Goal: Information Seeking & Learning: Learn about a topic

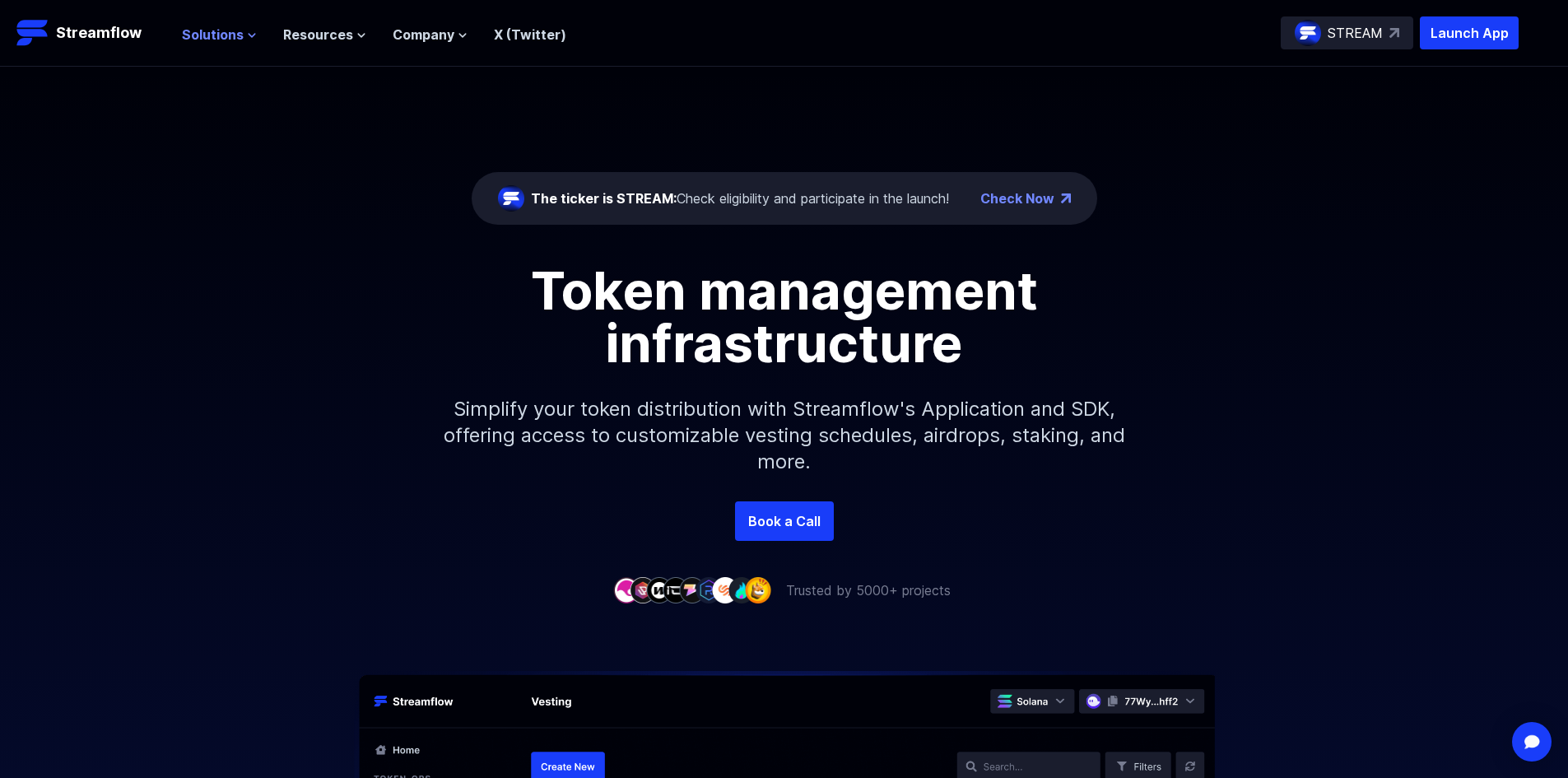
click at [239, 37] on span "Solutions" at bounding box center [212, 35] width 62 height 20
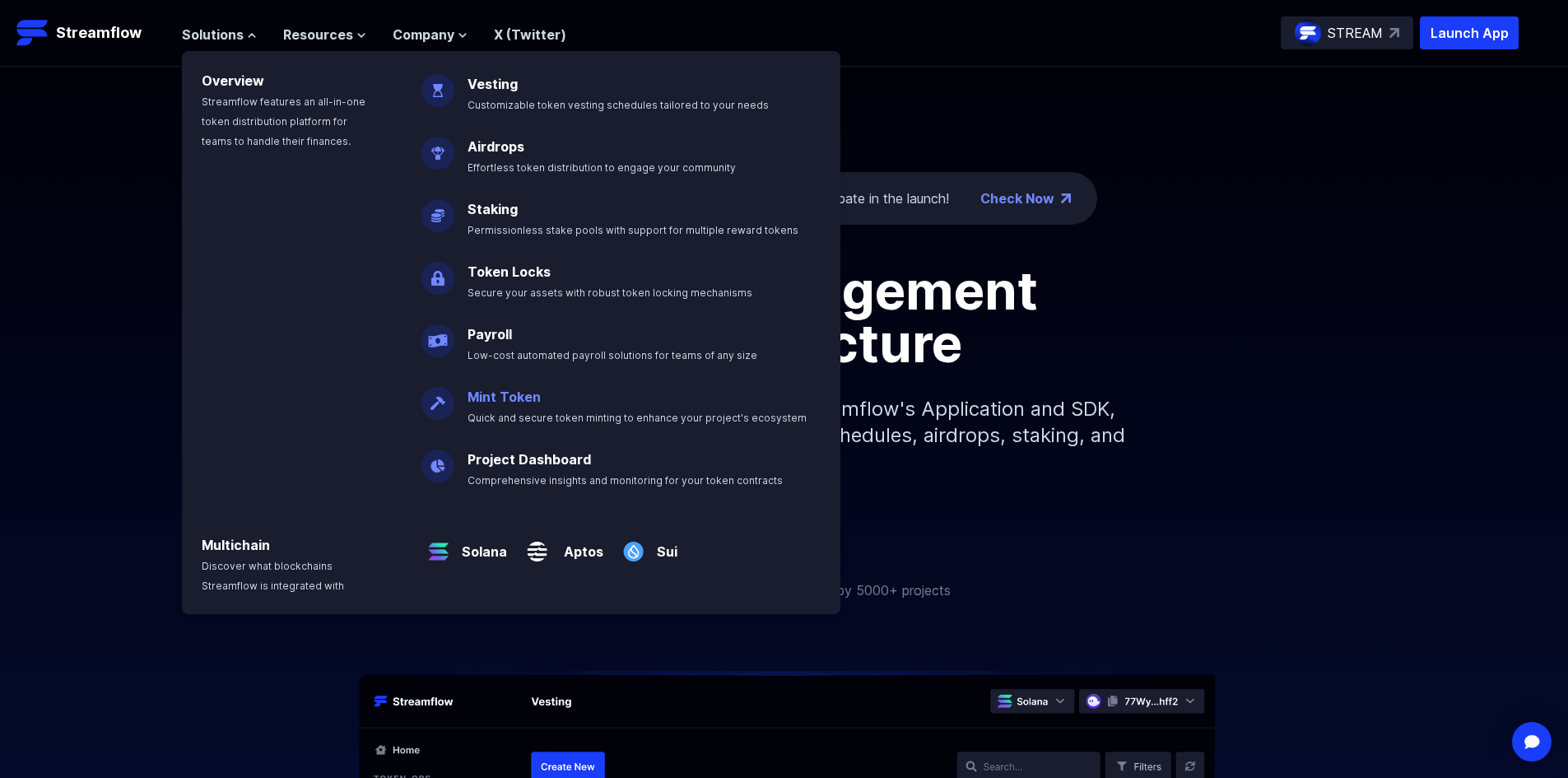
click at [500, 409] on p "Mint Token Quick and secure token minting to enhance your project's ecosystem" at bounding box center [648, 400] width 382 height 53
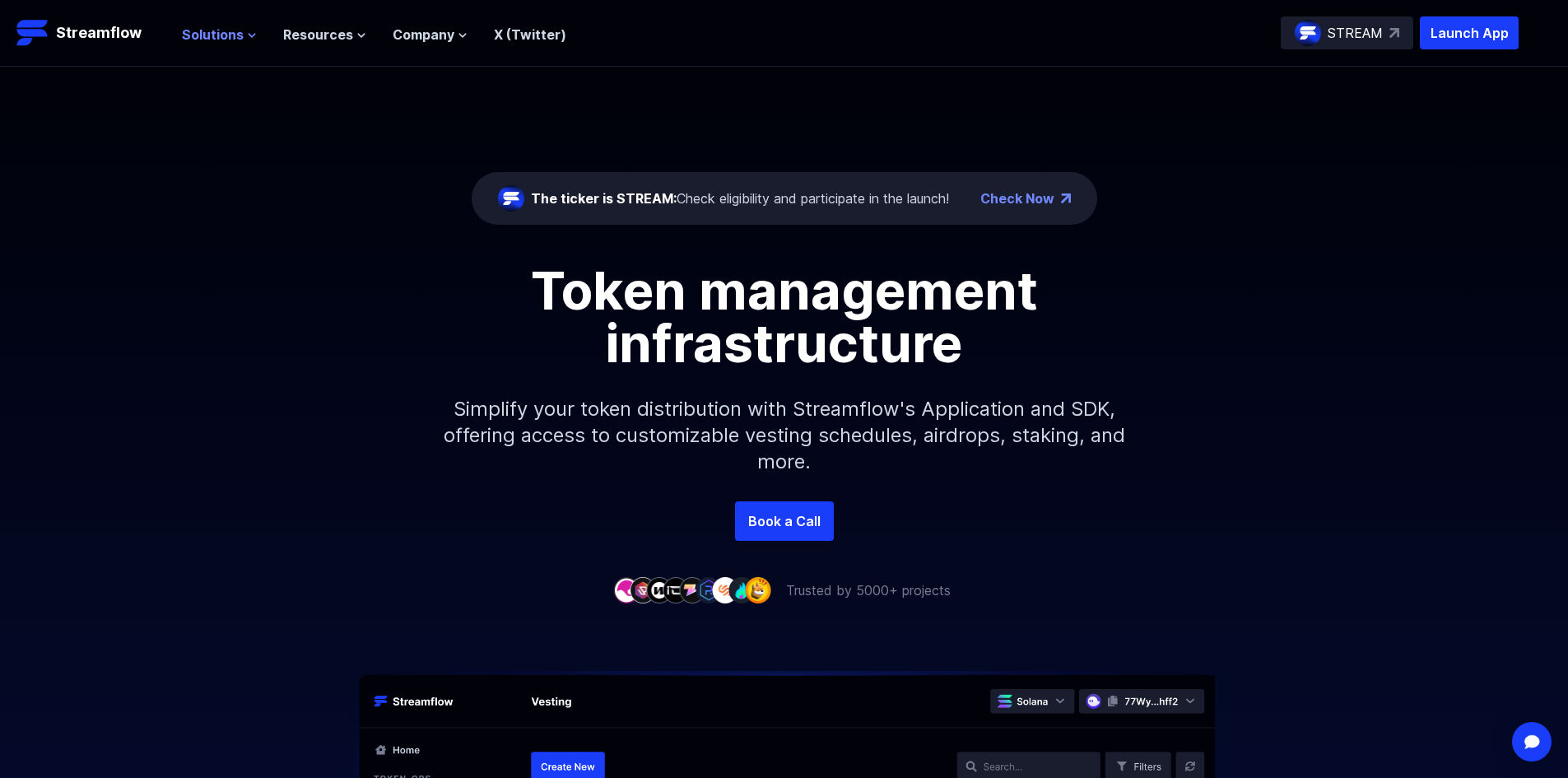
drag, startPoint x: 274, startPoint y: 31, endPoint x: 253, endPoint y: 32, distance: 21.0
click at [253, 32] on ul "Solutions Overview Streamflow features an all-in-one token distribution platfor…" at bounding box center [374, 35] width 384 height 20
click at [253, 32] on icon at bounding box center [252, 35] width 10 height 10
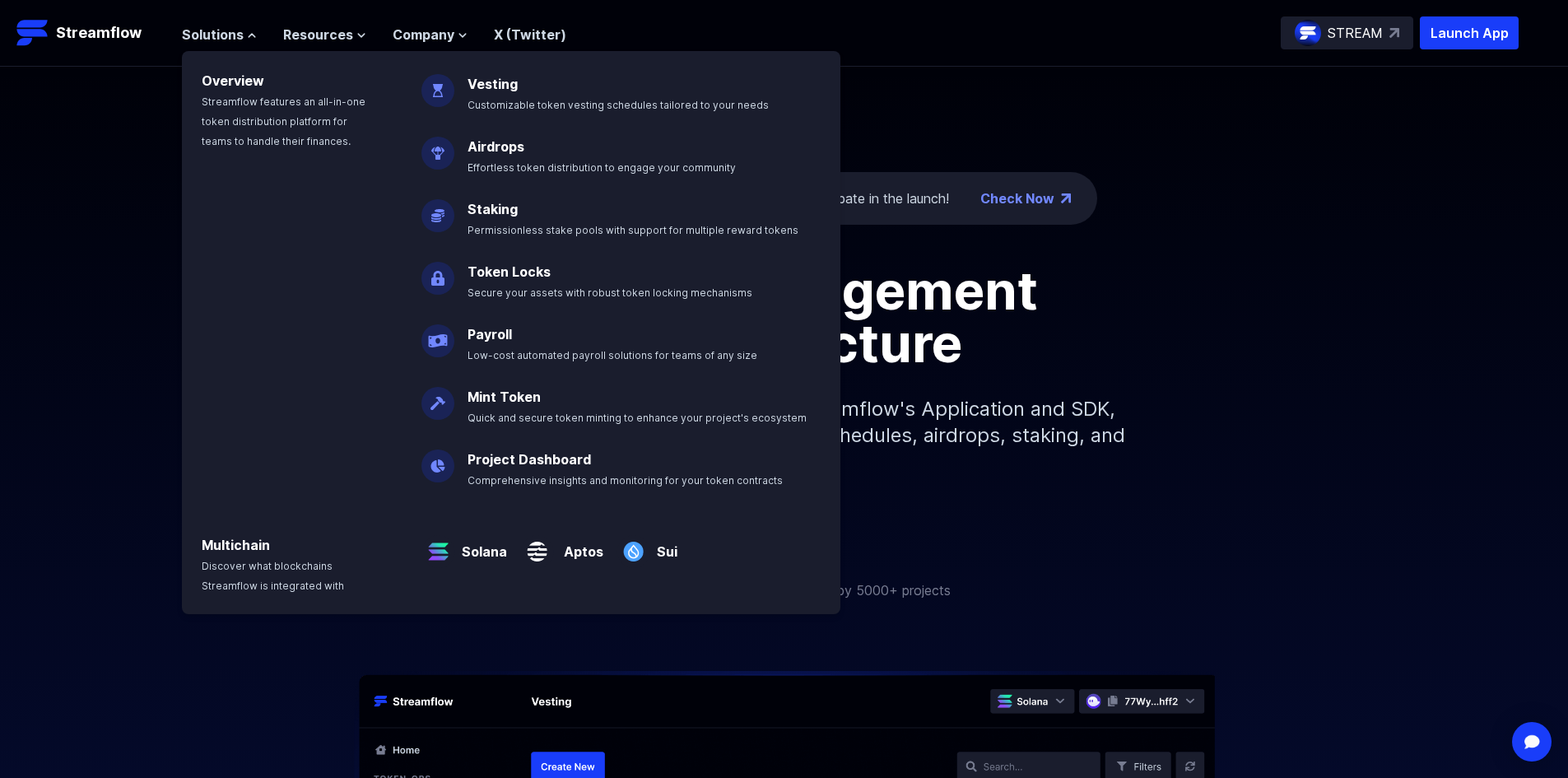
click at [983, 53] on header "Streamflow Launch App STREAM Solutions Overview Streamflow features an all-in-o…" at bounding box center [784, 33] width 1568 height 67
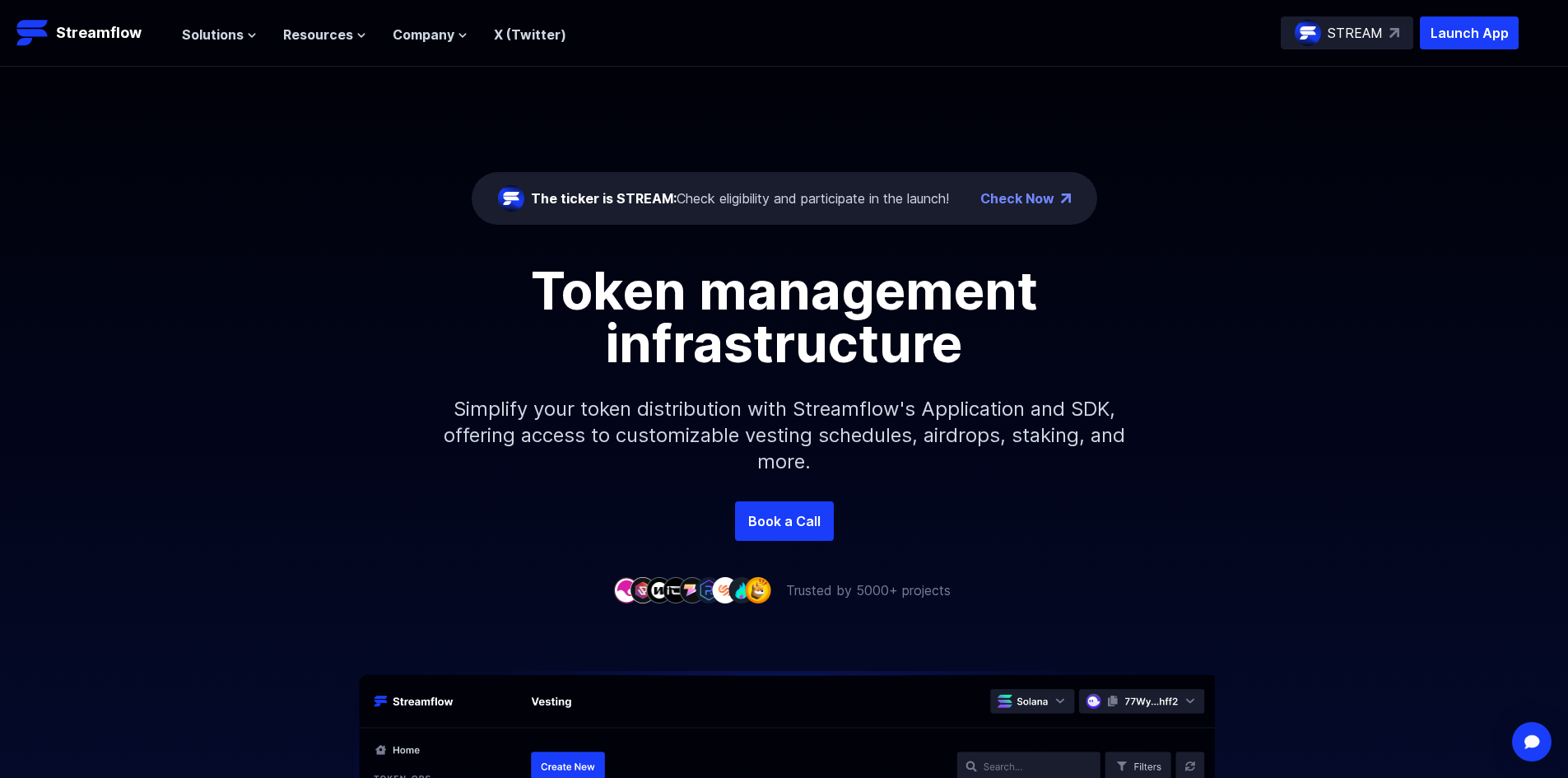
click at [260, 29] on ul "Solutions Overview Streamflow features an all-in-one token distribution platfor…" at bounding box center [374, 35] width 384 height 20
click at [239, 37] on span "Solutions" at bounding box center [212, 35] width 62 height 20
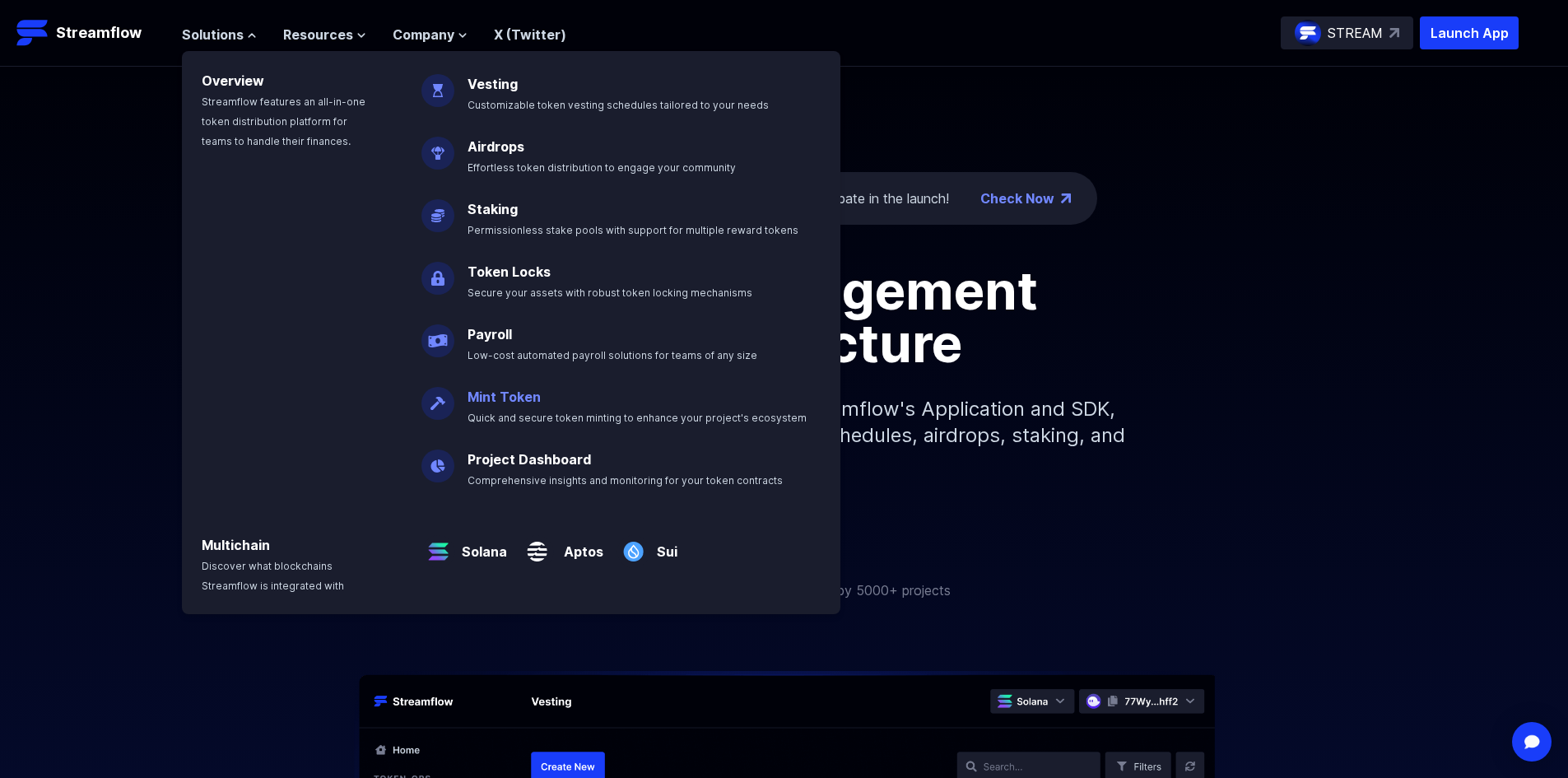
click at [482, 391] on link "Mint Token" at bounding box center [504, 396] width 73 height 16
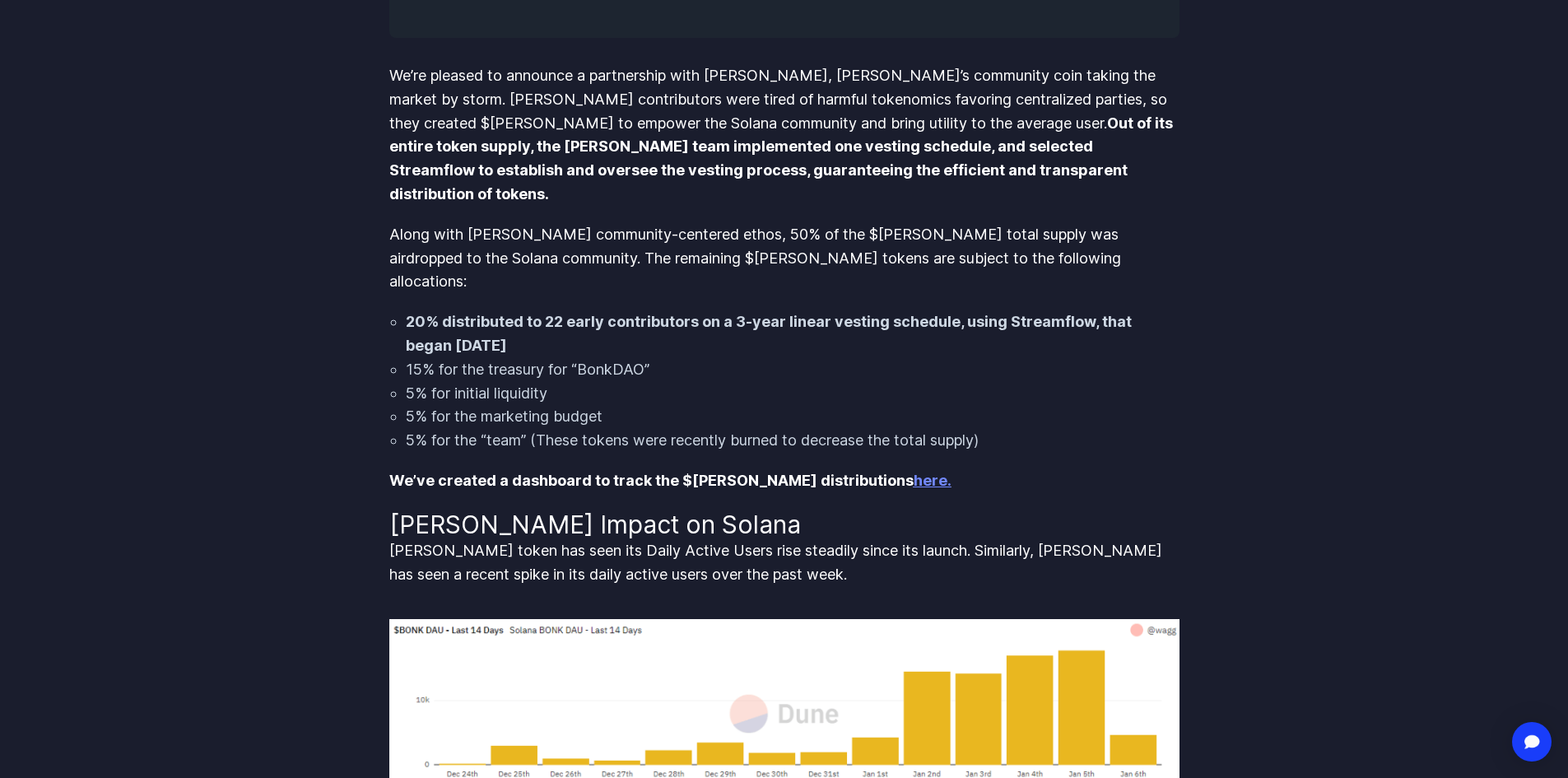
scroll to position [691, 0]
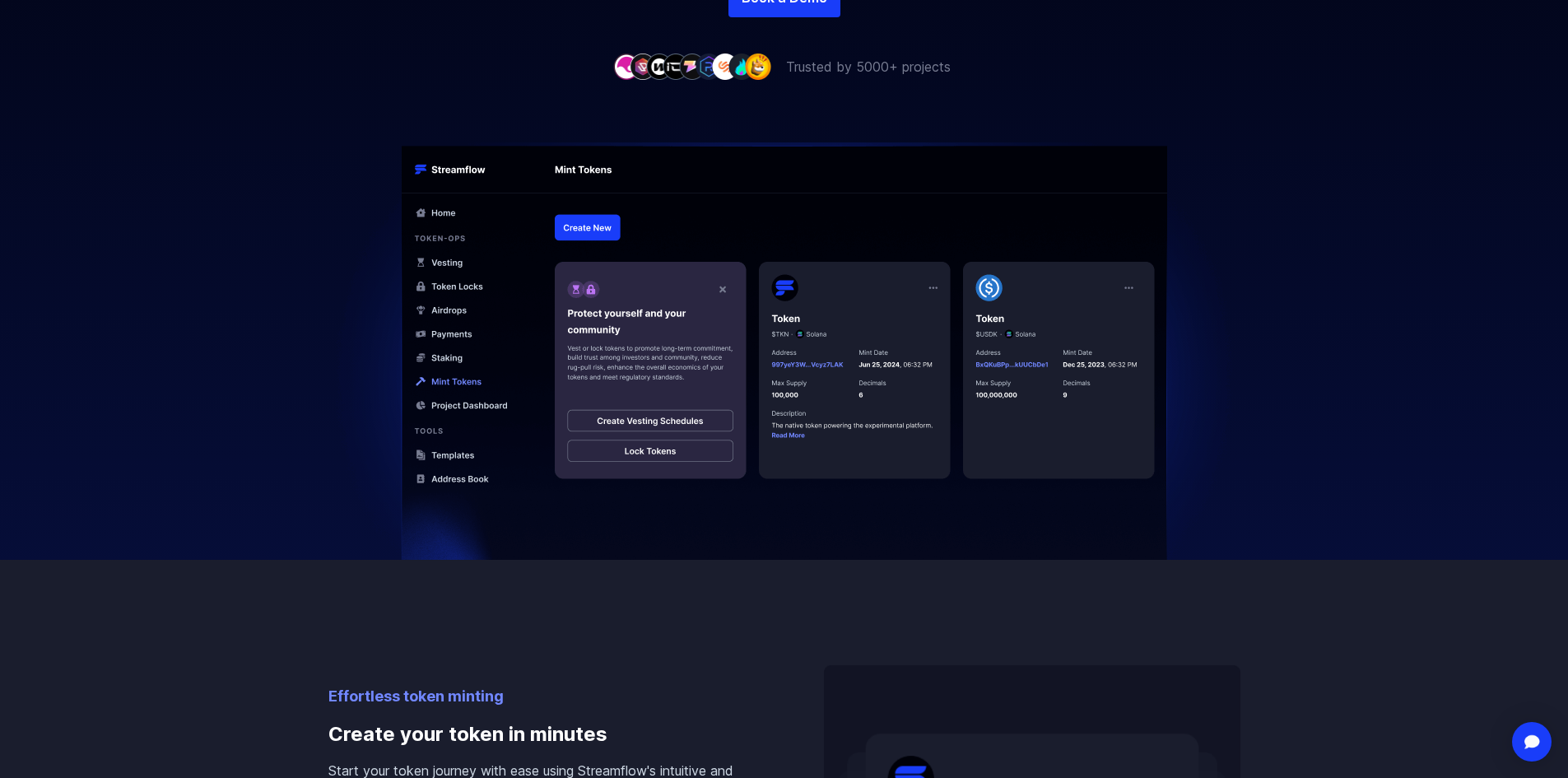
scroll to position [468, 0]
